Goal: Check status: Check status

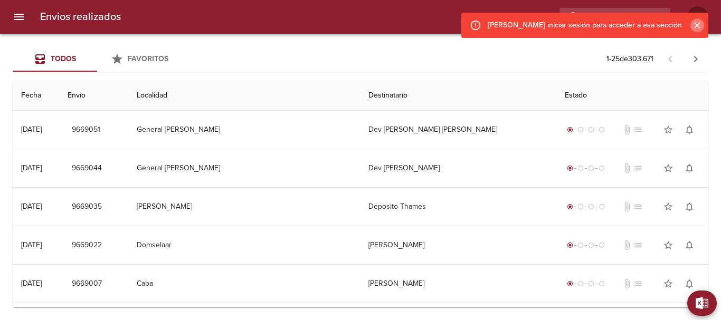
click at [698, 24] on icon "Cerrar" at bounding box center [697, 25] width 6 height 6
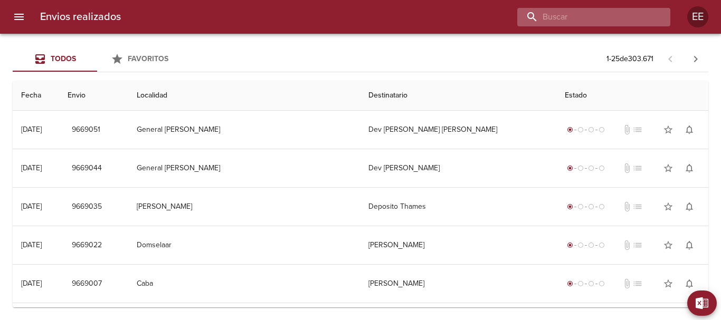
click at [630, 14] on input "buscar" at bounding box center [584, 17] width 135 height 18
paste input "javier guarascio"
type input "javier guarascio"
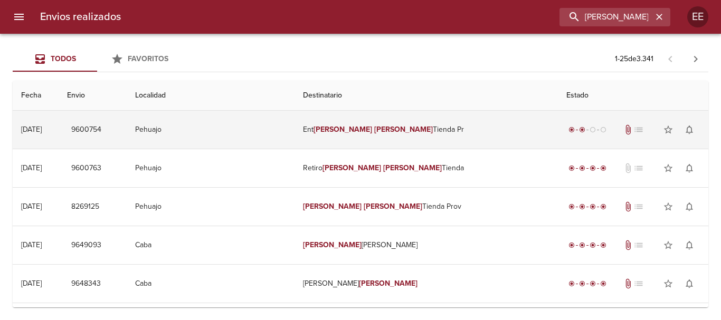
click at [366, 131] on em "Javier" at bounding box center [342, 129] width 59 height 9
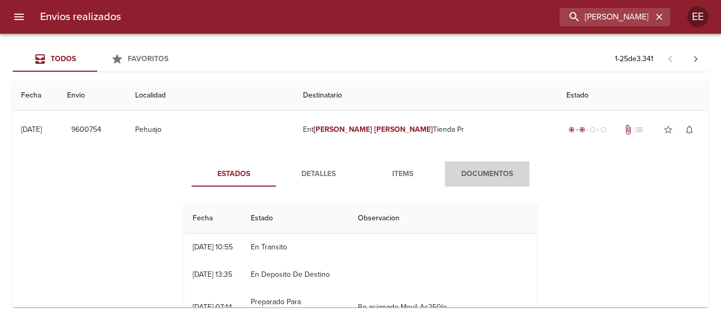
click at [474, 171] on span "Documentos" at bounding box center [487, 174] width 72 height 13
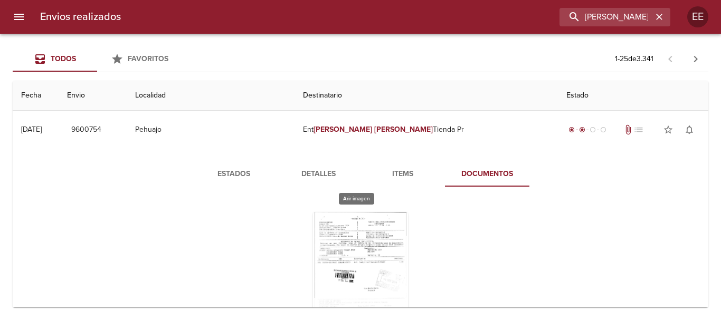
click at [368, 237] on div "Tabla de envíos del cliente" at bounding box center [360, 278] width 95 height 132
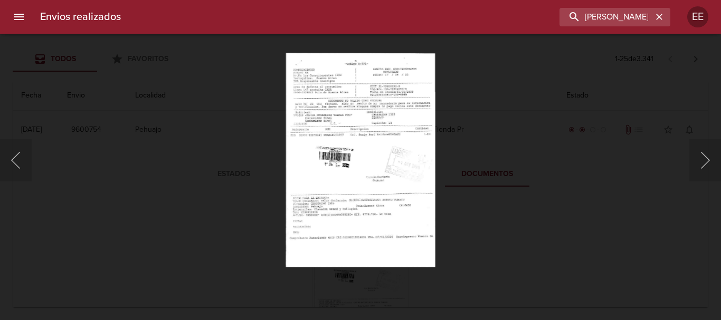
click at [403, 175] on img "Lightbox" at bounding box center [359, 160] width 149 height 215
click at [141, 205] on div "Lightbox" at bounding box center [360, 160] width 721 height 320
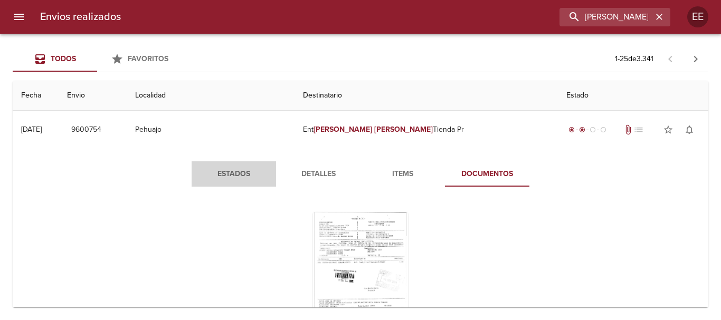
click at [243, 168] on span "Estados" at bounding box center [234, 174] width 72 height 13
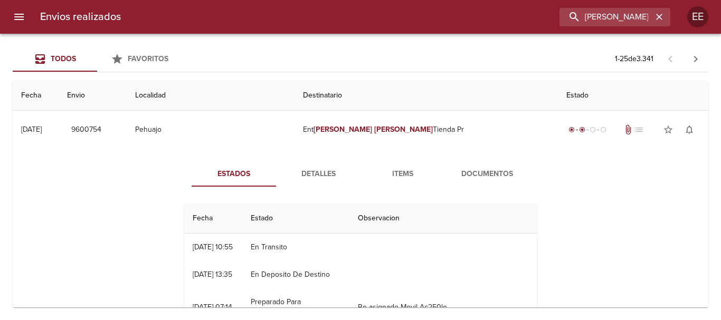
click at [317, 175] on span "Detalles" at bounding box center [318, 174] width 72 height 13
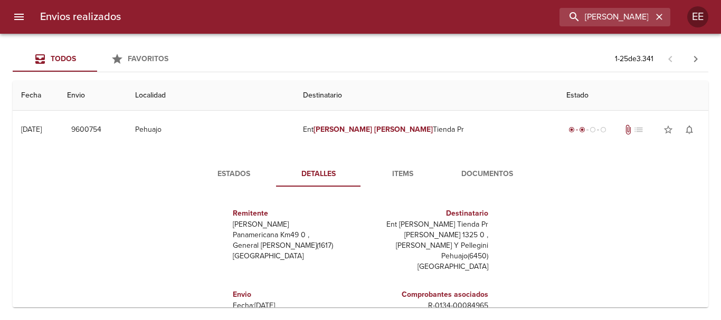
scroll to position [16, 0]
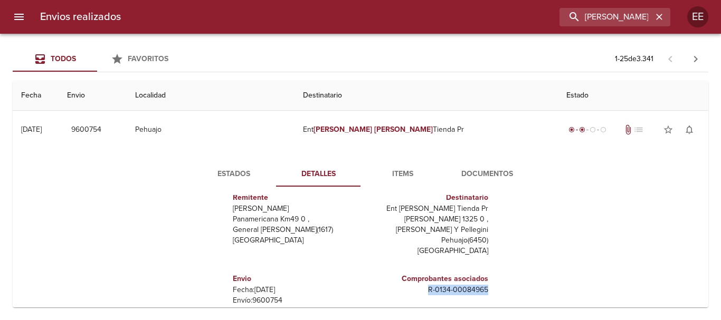
drag, startPoint x: 481, startPoint y: 292, endPoint x: 422, endPoint y: 290, distance: 59.1
click at [422, 290] on div "Comprobantes asociados R - 0134 - 00084965" at bounding box center [426, 311] width 132 height 92
copy p "R - 0134 - 00084965"
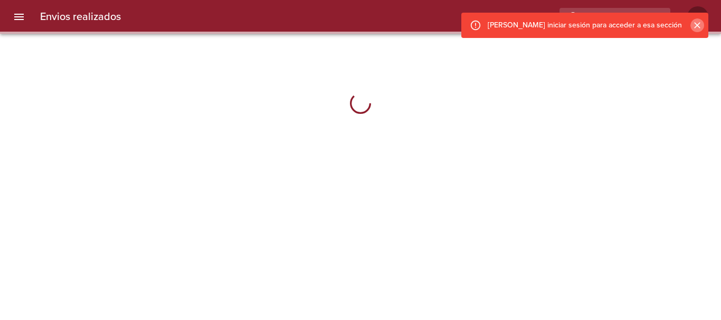
click at [698, 21] on icon "Cerrar" at bounding box center [697, 25] width 11 height 11
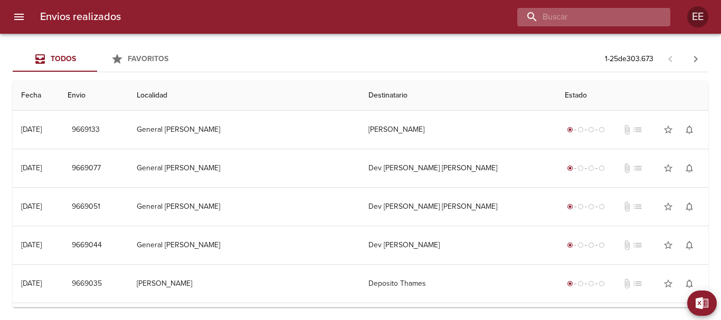
click at [615, 14] on input "buscar" at bounding box center [584, 17] width 135 height 18
paste input "[PERSON_NAME] [PERSON_NAME]"
type input "[PERSON_NAME] [PERSON_NAME]"
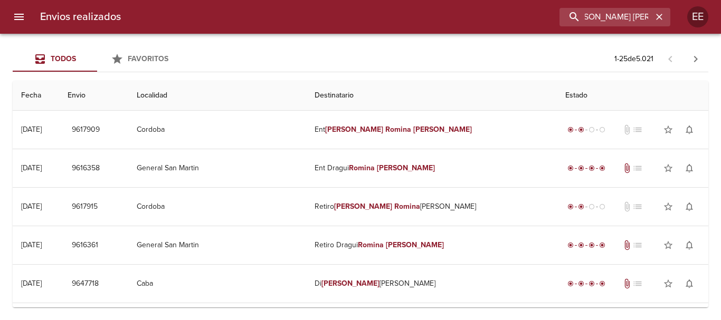
scroll to position [0, 0]
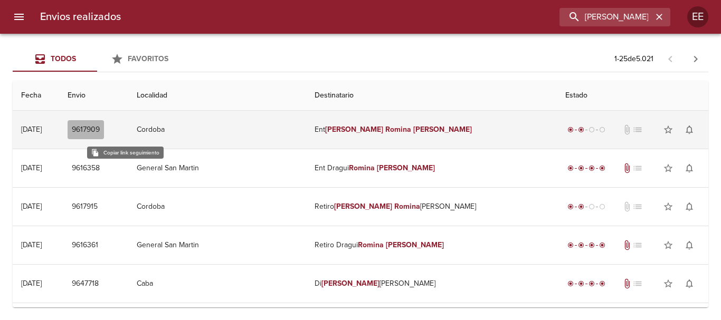
click at [100, 129] on span "9617909" at bounding box center [86, 129] width 28 height 13
click at [366, 128] on em "[PERSON_NAME]" at bounding box center [354, 129] width 59 height 9
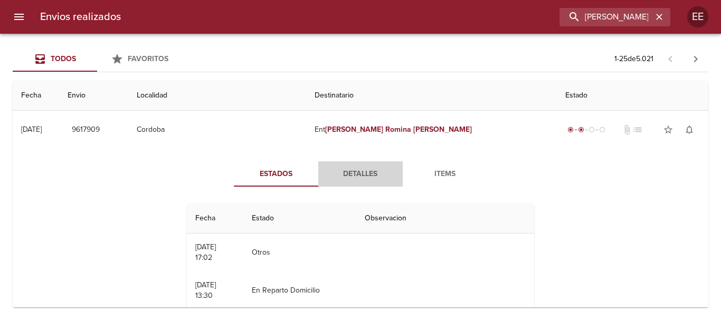
click at [353, 171] on span "Detalles" at bounding box center [360, 174] width 72 height 13
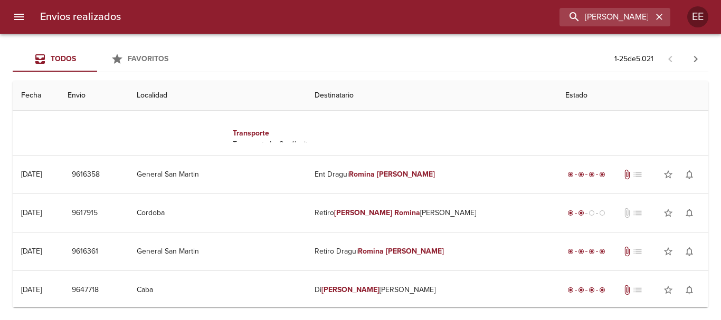
scroll to position [16, 0]
drag, startPoint x: 248, startPoint y: 128, endPoint x: 302, endPoint y: 130, distance: 53.3
click at [302, 134] on p "[PERSON_NAME]: X022701138006" at bounding box center [294, 139] width 123 height 11
copy p "X022701138006"
